Goal: Task Accomplishment & Management: Manage account settings

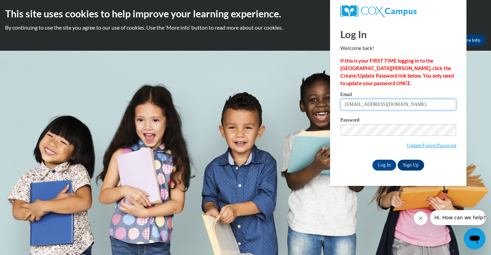
type input "[EMAIL_ADDRESS][DOMAIN_NAME]"
click at [378, 80] on p "If this is your FIRST TIME logging in to the [GEOGRAPHIC_DATA][PERSON_NAME], cl…" at bounding box center [398, 72] width 116 height 30
click at [377, 163] on input "Log In" at bounding box center [384, 165] width 24 height 11
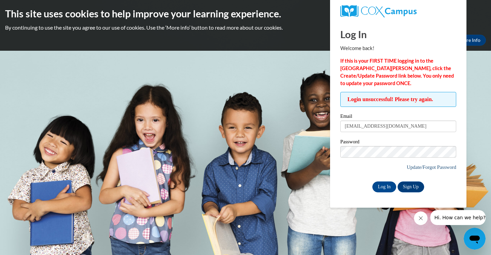
click at [420, 166] on link "Update/Forgot Password" at bounding box center [431, 167] width 49 height 5
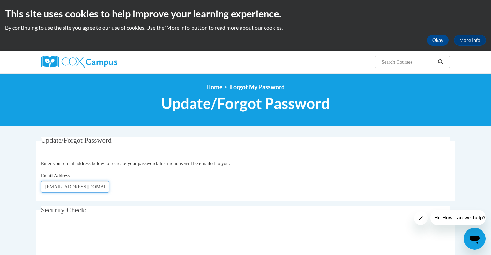
type input "[EMAIL_ADDRESS][DOMAIN_NAME]"
click at [177, 192] on div "Email Address fosterlatashia@yahoo.com" at bounding box center [245, 182] width 409 height 21
